Goal: Transaction & Acquisition: Subscribe to service/newsletter

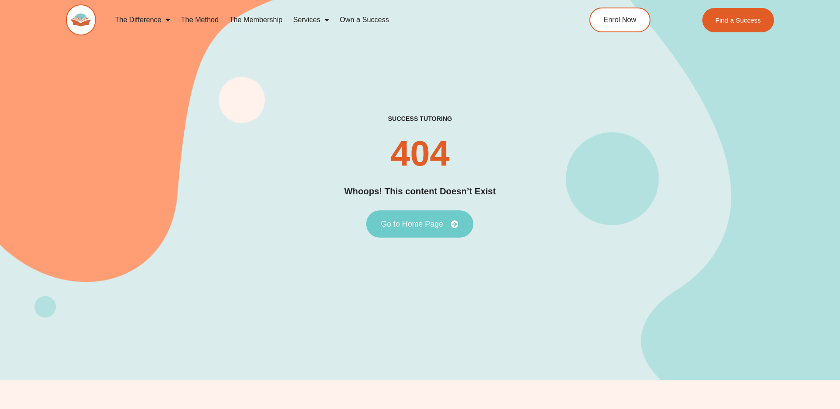
click at [417, 219] on link "Go to Home Page" at bounding box center [419, 223] width 107 height 27
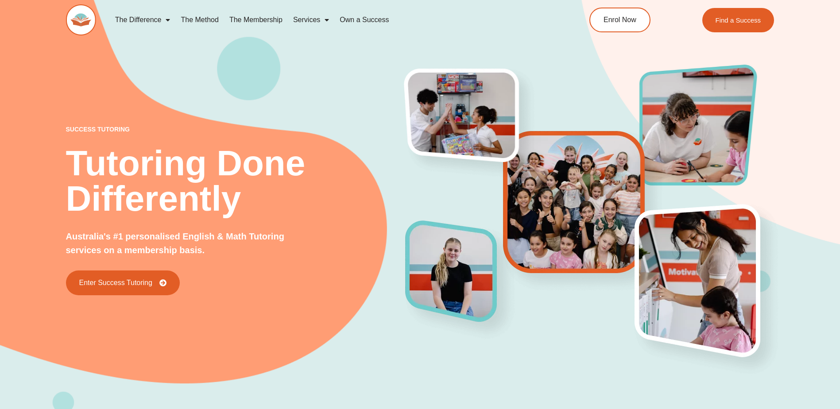
click at [259, 20] on link "The Membership" at bounding box center [256, 20] width 64 height 20
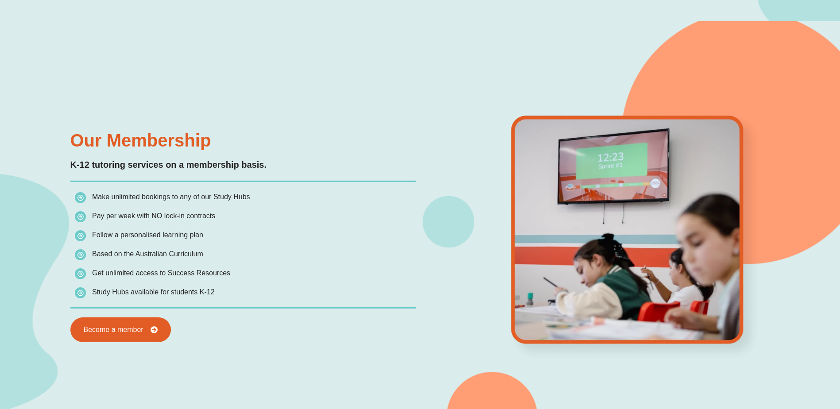
scroll to position [842, 0]
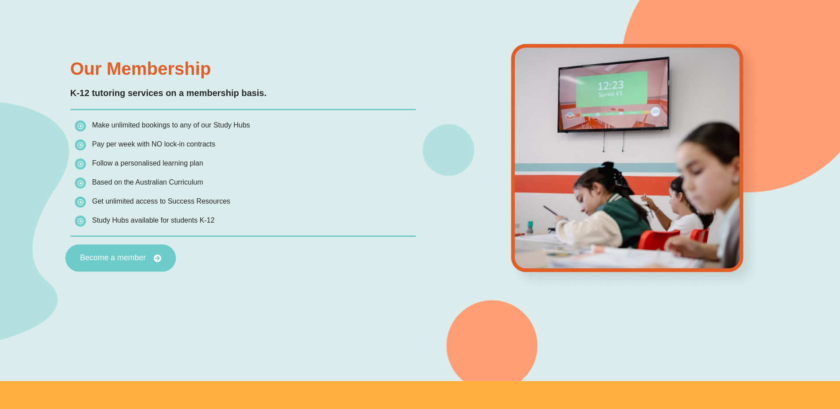
click at [112, 260] on span "Become a member" at bounding box center [113, 259] width 66 height 8
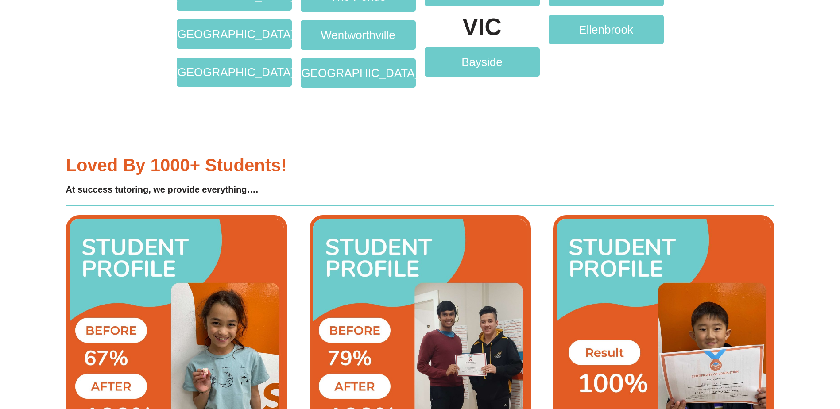
scroll to position [1904, 0]
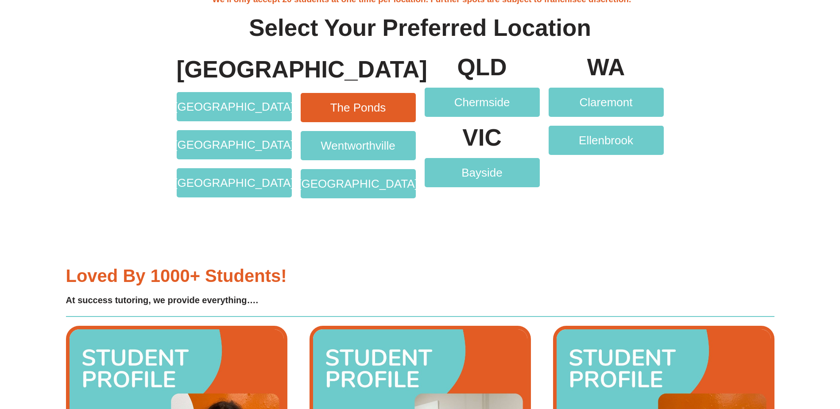
click at [351, 108] on span "The Ponds" at bounding box center [358, 108] width 56 height 12
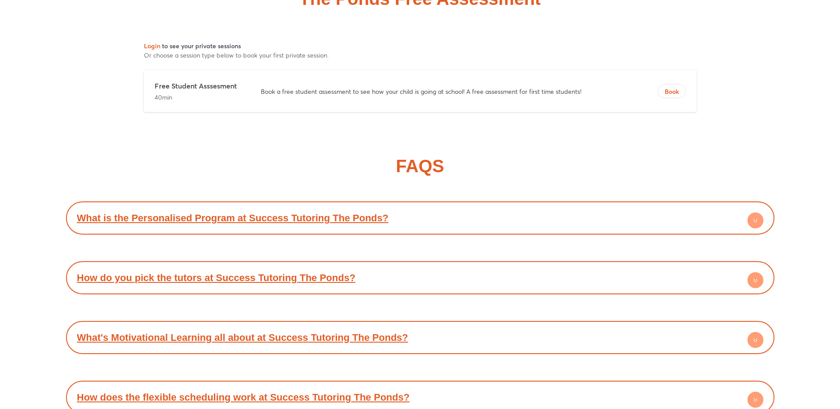
scroll to position [4528, 0]
